Goal: Task Accomplishment & Management: Use online tool/utility

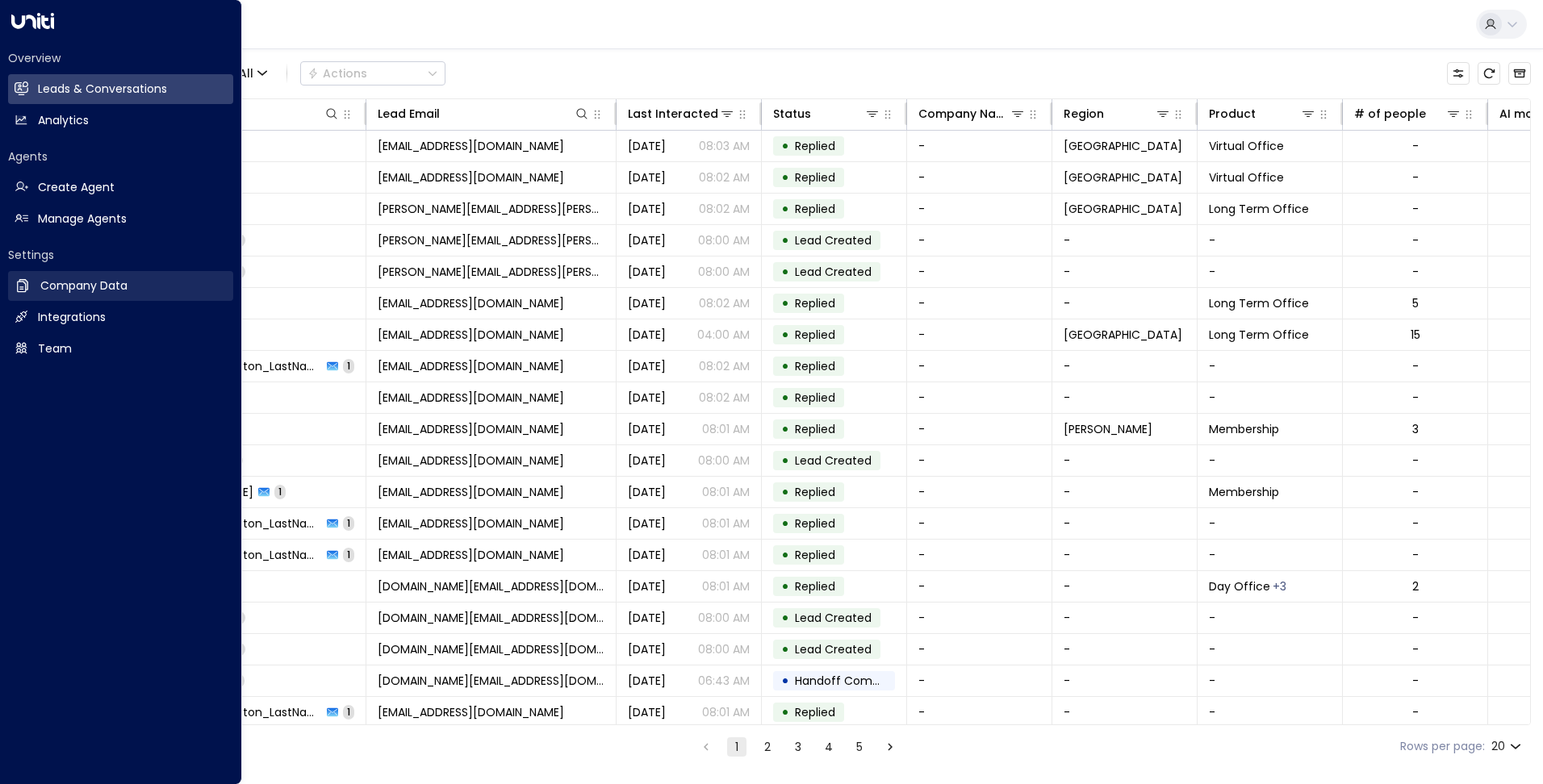
click at [107, 279] on h2 "Company Data" at bounding box center [83, 286] width 87 height 17
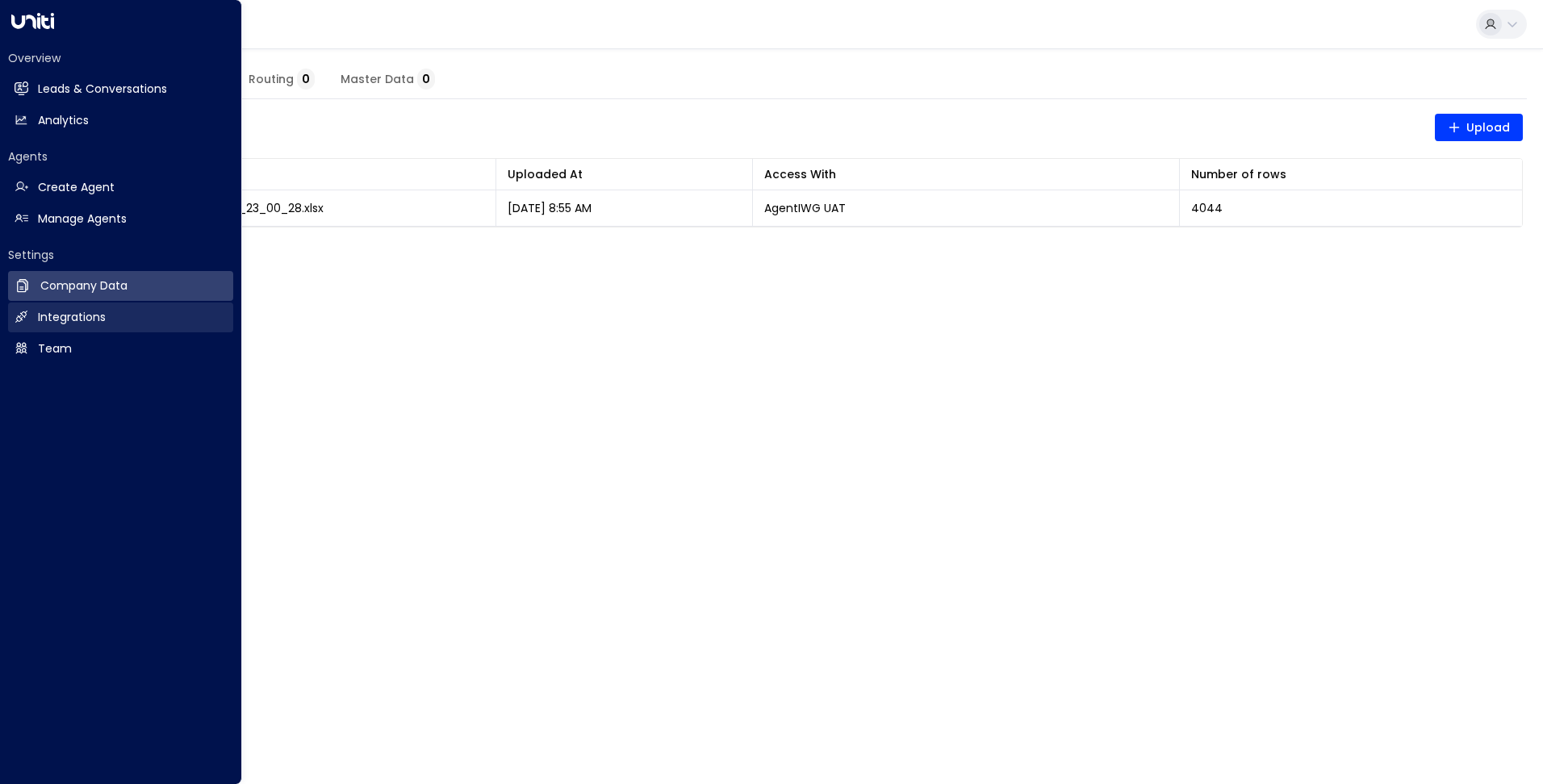
click at [103, 319] on h2 "Integrations" at bounding box center [72, 317] width 68 height 17
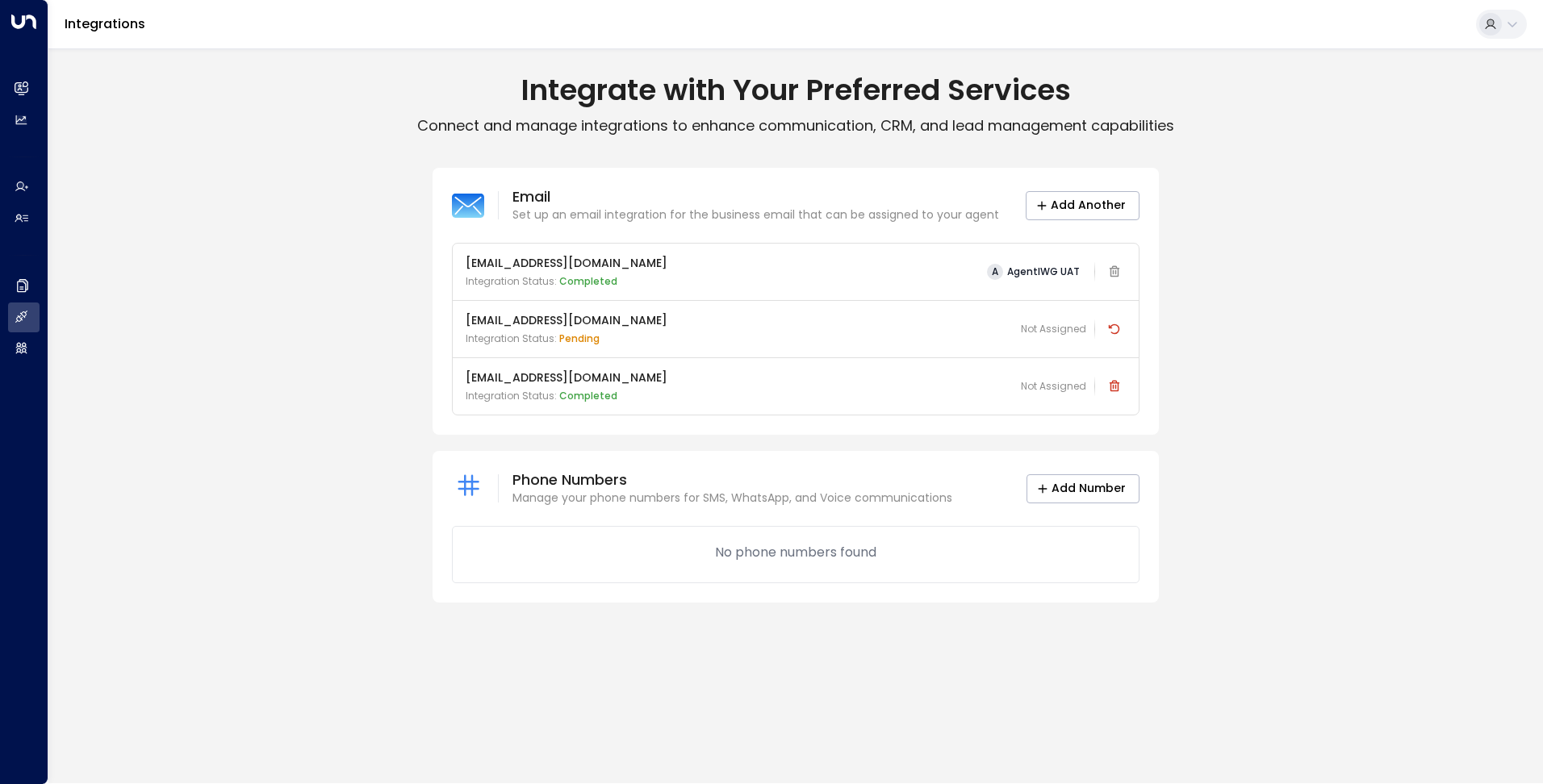
click at [1506, 22] on icon at bounding box center [1512, 24] width 13 height 13
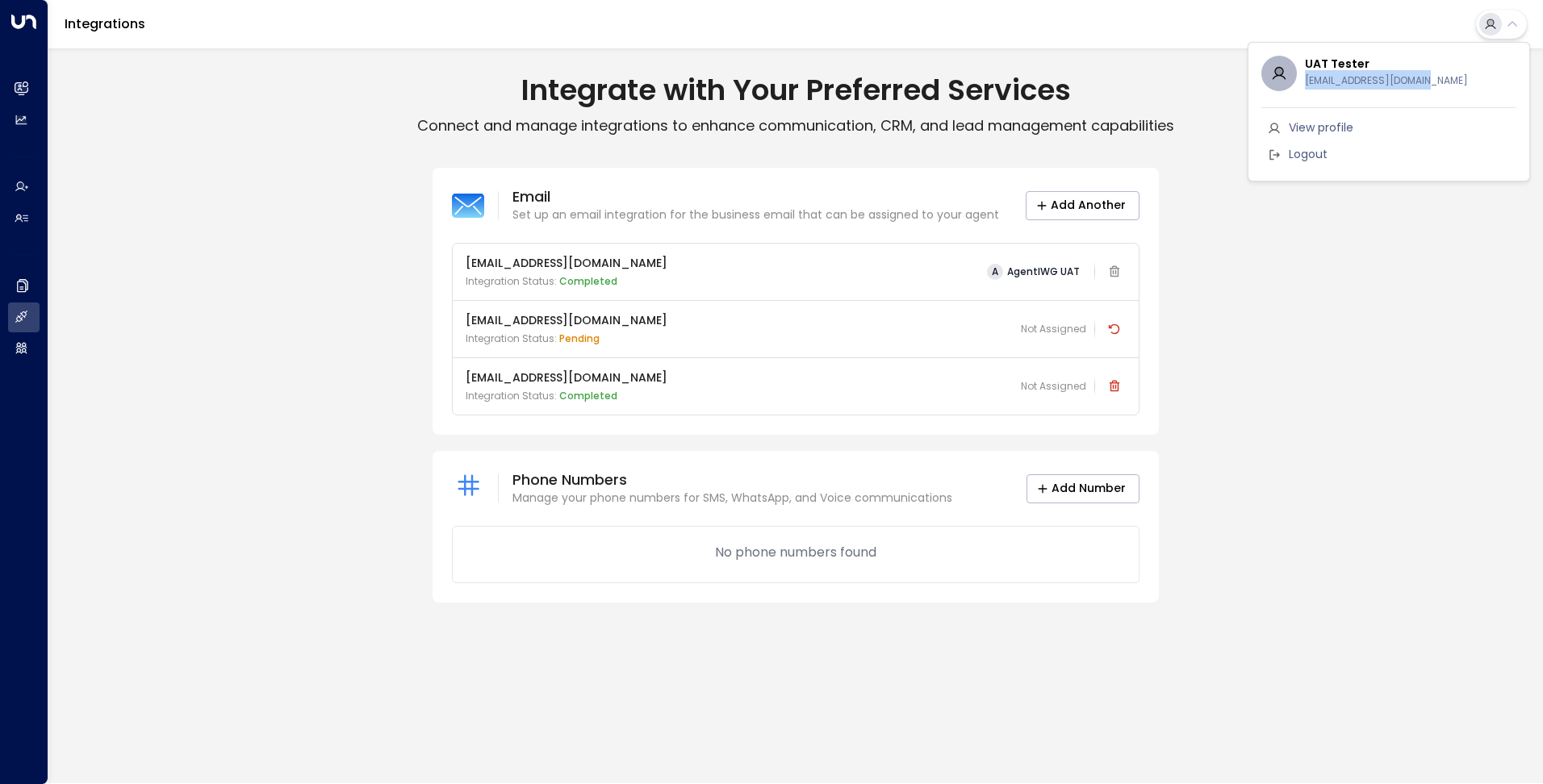
drag, startPoint x: 1305, startPoint y: 80, endPoint x: 1456, endPoint y: 78, distance: 151.0
click at [1456, 78] on div "UAT Tester [EMAIL_ADDRESS][DOMAIN_NAME]" at bounding box center [1410, 74] width 211 height 33
click at [1317, 306] on div at bounding box center [772, 392] width 1543 height 784
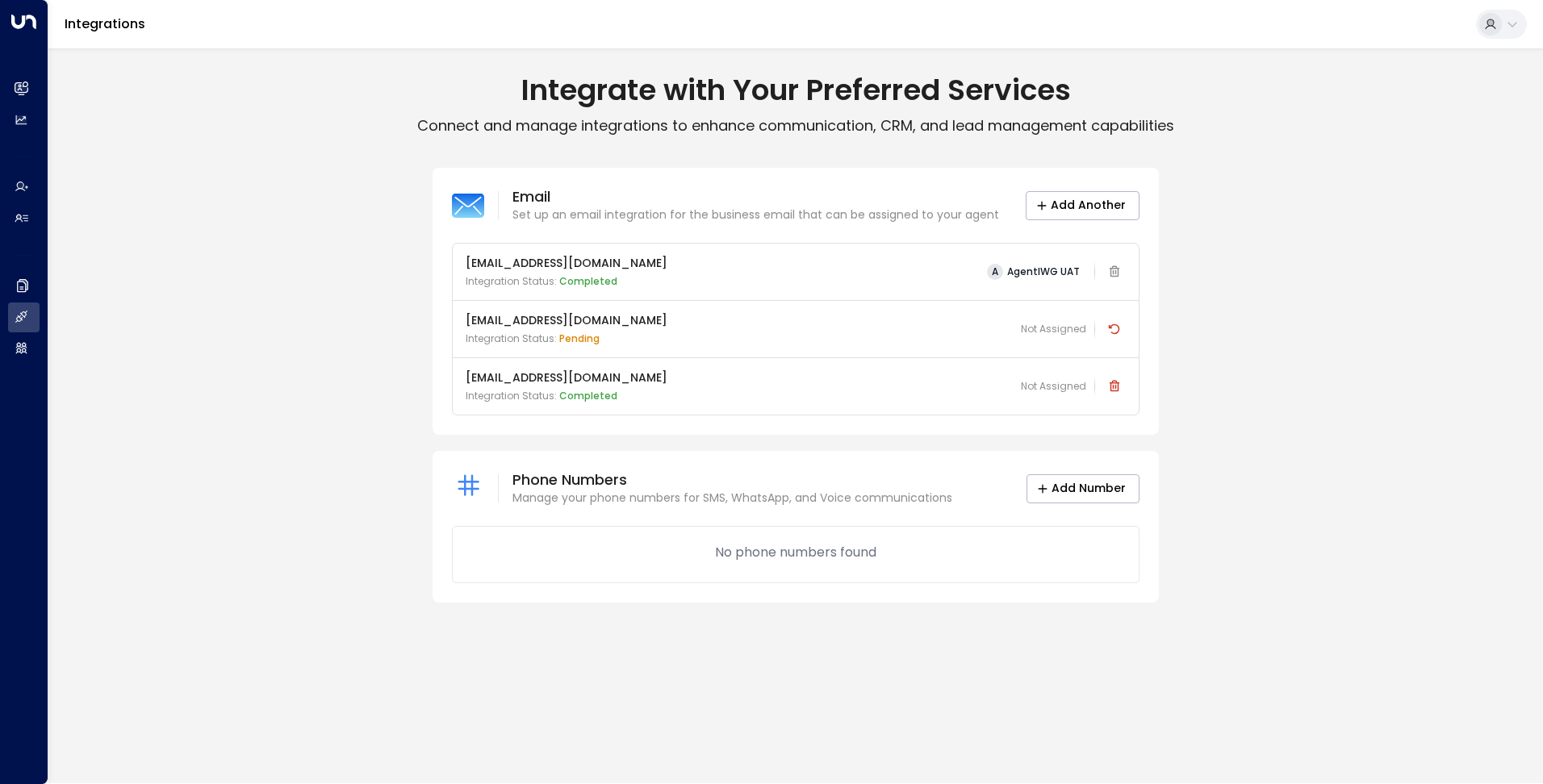
drag, startPoint x: 464, startPoint y: 377, endPoint x: 681, endPoint y: 379, distance: 217.0
click at [681, 379] on div "[EMAIL_ADDRESS][DOMAIN_NAME] Integration Status: Completed Not Assigned" at bounding box center [795, 386] width 686 height 57
drag, startPoint x: 458, startPoint y: 320, endPoint x: 670, endPoint y: 316, distance: 212.0
click at [670, 316] on div "[EMAIL_ADDRESS][DOMAIN_NAME] Integration Status: pending Not Assigned" at bounding box center [795, 329] width 686 height 57
drag, startPoint x: 618, startPoint y: 260, endPoint x: 463, endPoint y: 262, distance: 155.0
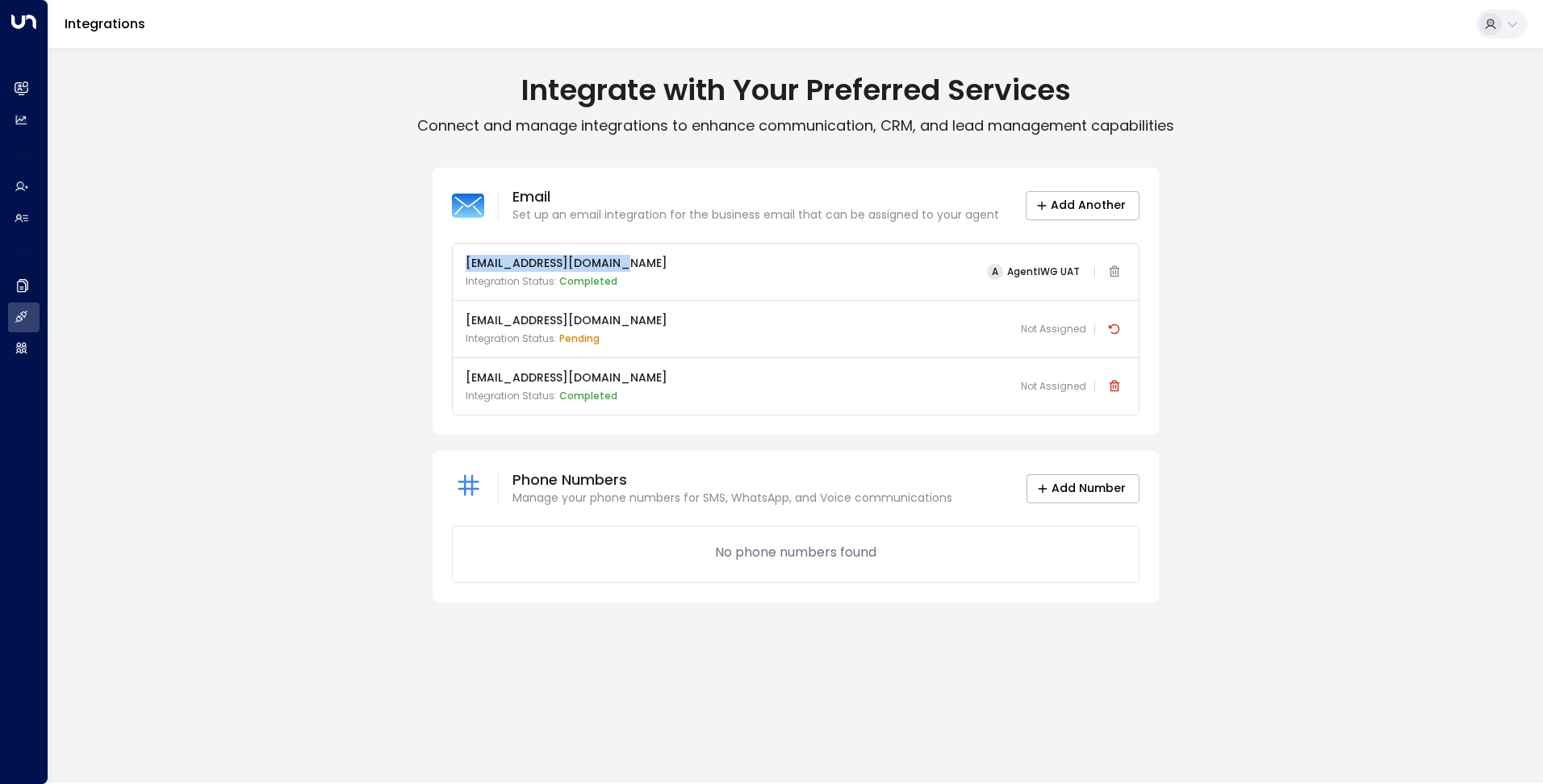
click at [463, 262] on div "[EMAIL_ADDRESS][DOMAIN_NAME] Integration Status: Completed A AgentIWG UAT" at bounding box center [795, 272] width 686 height 57
drag, startPoint x: 656, startPoint y: 380, endPoint x: 481, endPoint y: 368, distance: 175.4
click at [481, 368] on div "[EMAIL_ADDRESS][DOMAIN_NAME] Integration Status: Completed Not Assigned" at bounding box center [795, 386] width 686 height 57
drag, startPoint x: 481, startPoint y: 368, endPoint x: 619, endPoint y: 264, distance: 172.8
click at [619, 264] on div "[EMAIL_ADDRESS][DOMAIN_NAME] Integration Status: Completed A AgentIWG UAT" at bounding box center [795, 272] width 660 height 34
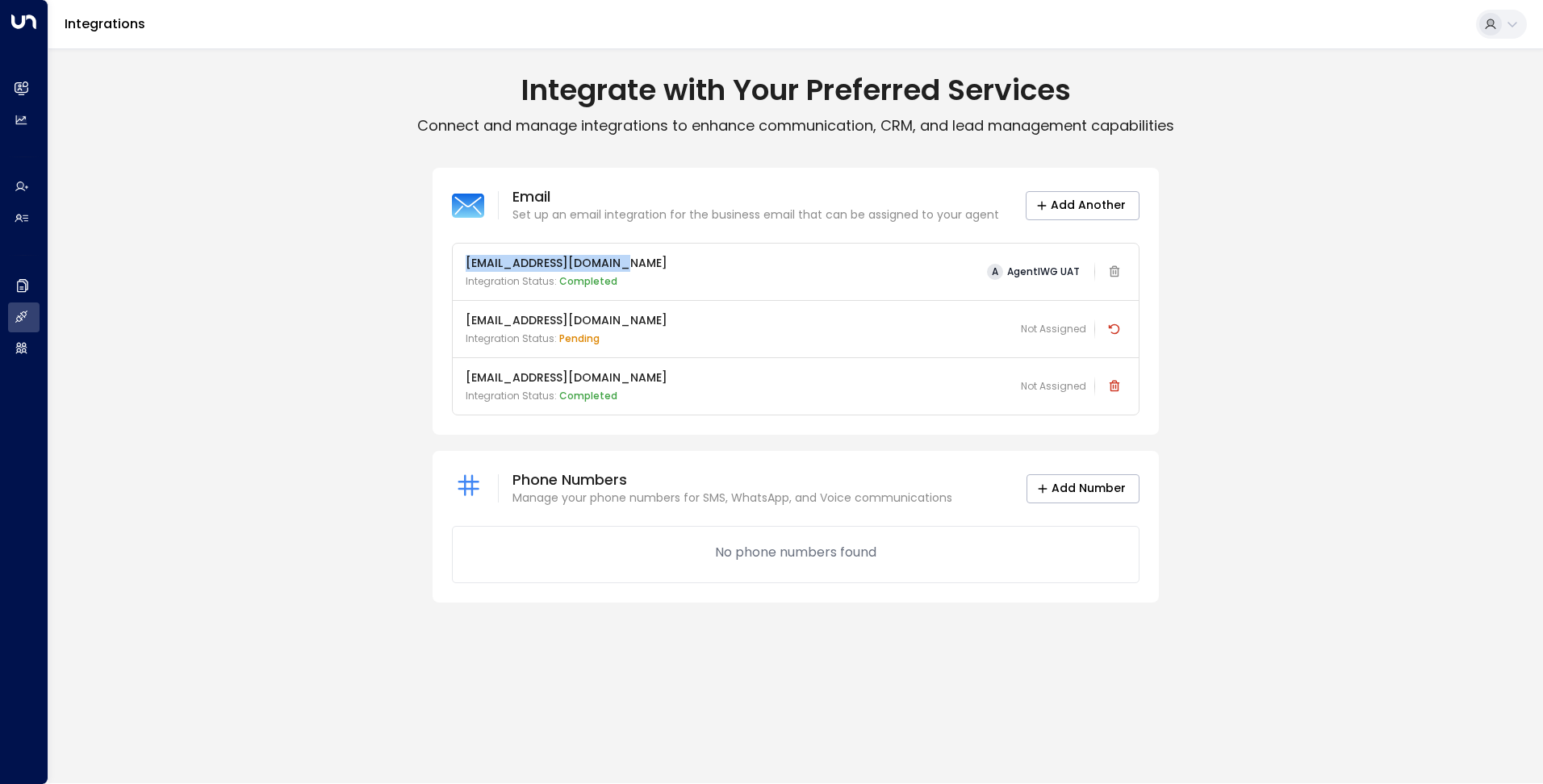
drag, startPoint x: 623, startPoint y: 261, endPoint x: 443, endPoint y: 263, distance: 180.0
click at [443, 263] on div "Email Set up an email integration for the business email that can be assigned t…" at bounding box center [796, 301] width 726 height 267
drag, startPoint x: 674, startPoint y: 374, endPoint x: 461, endPoint y: 373, distance: 213.0
click at [461, 373] on div "[EMAIL_ADDRESS][DOMAIN_NAME] Integration Status: Completed Not Assigned" at bounding box center [795, 386] width 686 height 57
click at [593, 375] on p "[EMAIL_ADDRESS][DOMAIN_NAME]" at bounding box center [566, 378] width 202 height 17
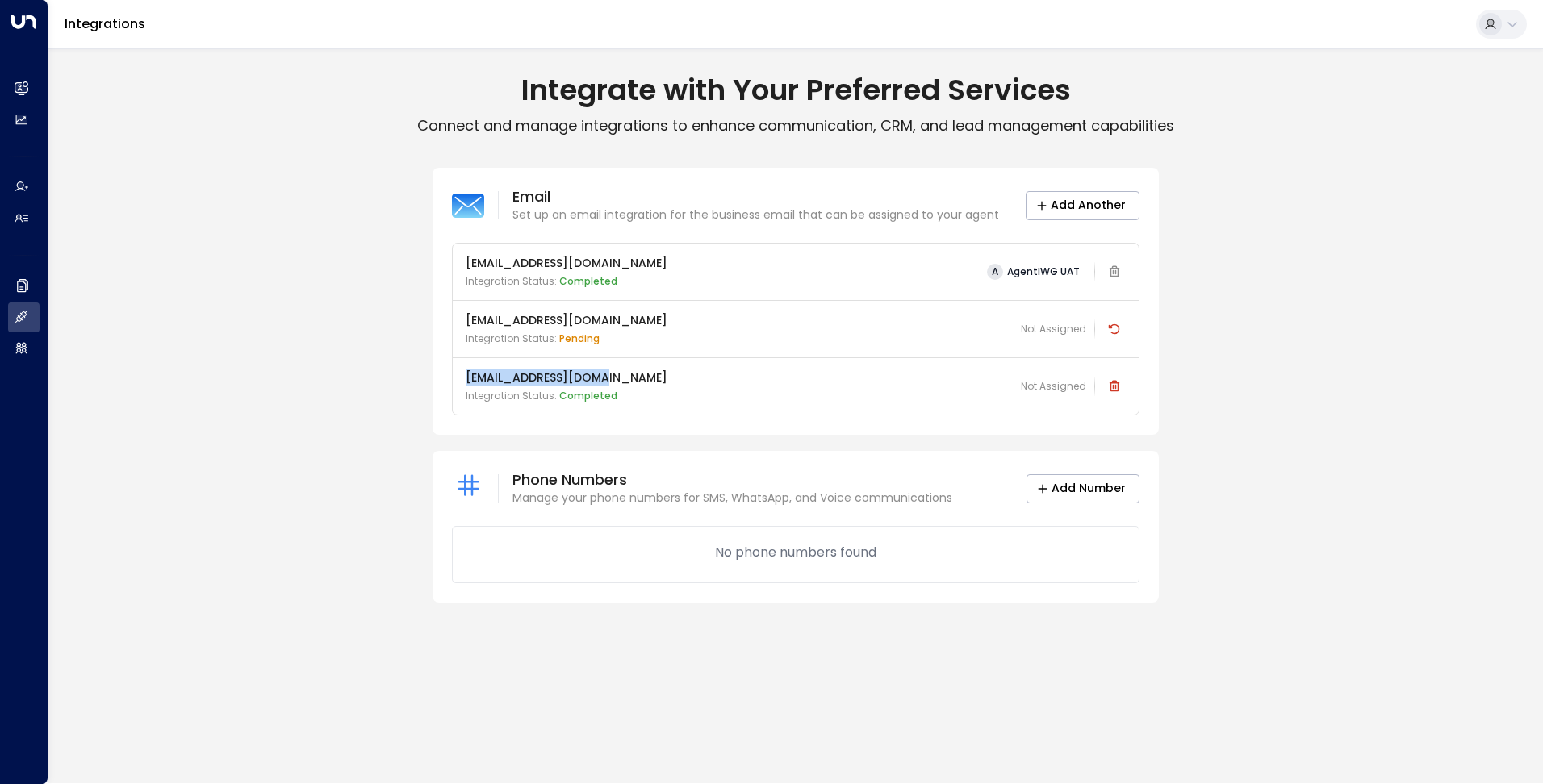
drag, startPoint x: 588, startPoint y: 375, endPoint x: 465, endPoint y: 380, distance: 123.1
click at [465, 380] on div "[EMAIL_ADDRESS][DOMAIN_NAME] Integration Status: Completed Not Assigned" at bounding box center [795, 386] width 686 height 57
drag, startPoint x: 673, startPoint y: 379, endPoint x: 463, endPoint y: 380, distance: 210.0
click at [463, 380] on div "[EMAIL_ADDRESS][DOMAIN_NAME] Integration Status: Completed Not Assigned" at bounding box center [795, 386] width 686 height 57
click at [1066, 194] on button "Add Another" at bounding box center [1083, 206] width 114 height 29
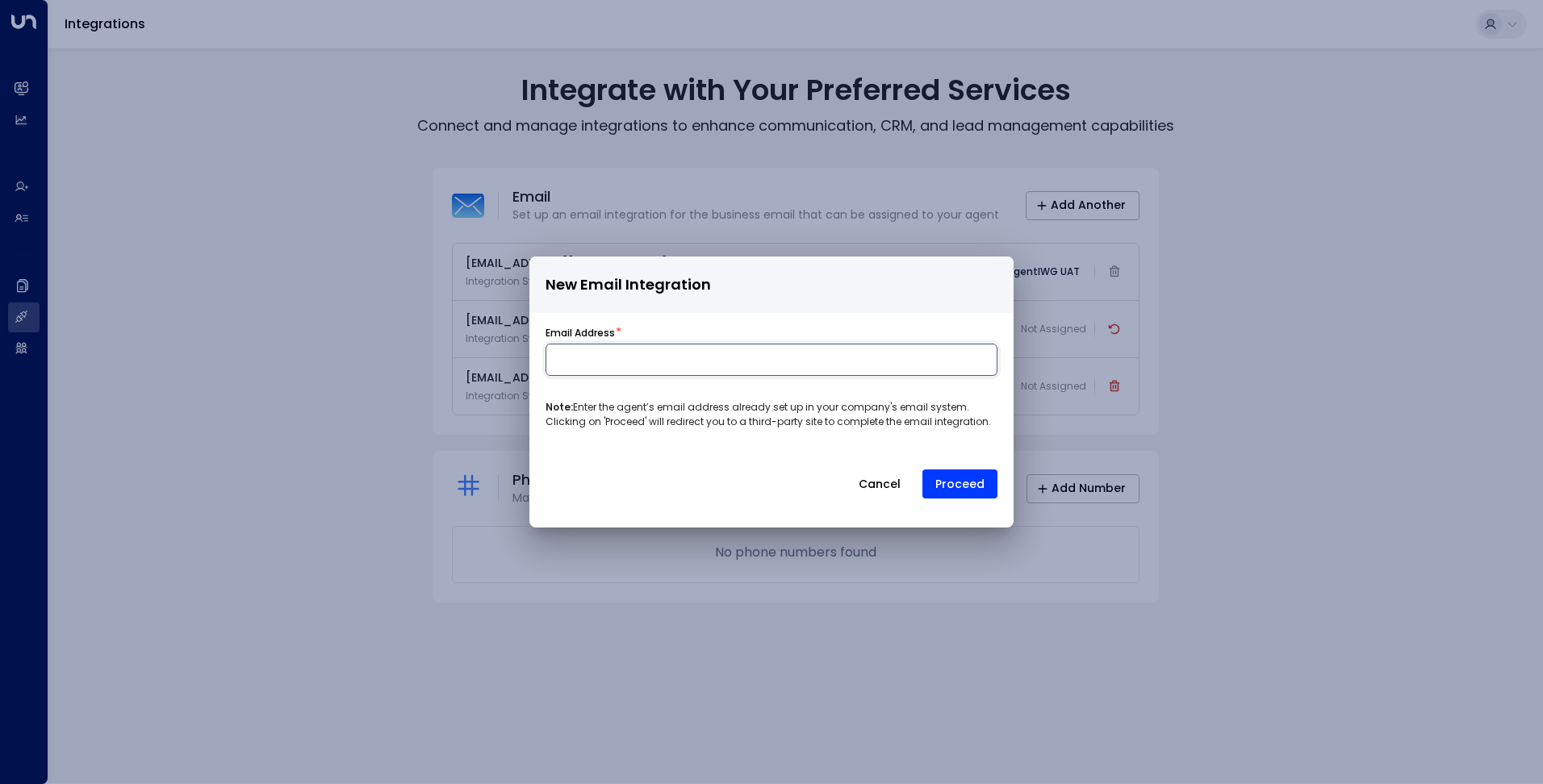
click at [705, 370] on input at bounding box center [772, 359] width 452 height 32
type input "**********"
click at [963, 480] on button "Proceed" at bounding box center [960, 484] width 75 height 29
